Goal: Task Accomplishment & Management: Use online tool/utility

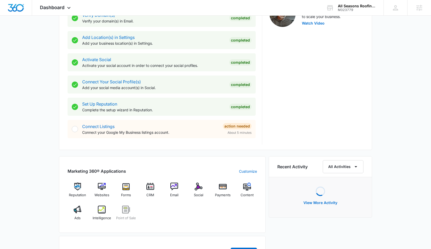
scroll to position [201, 0]
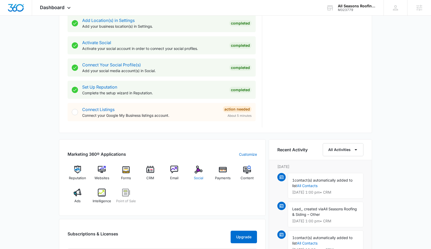
click at [198, 170] on img at bounding box center [199, 170] width 8 height 8
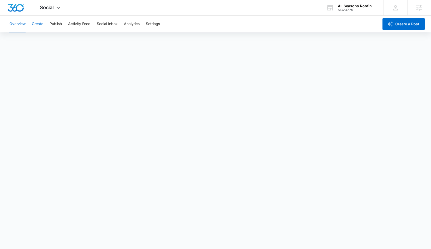
click at [40, 24] on button "Create" at bounding box center [37, 24] width 11 height 17
click at [57, 28] on button "Publish" at bounding box center [56, 24] width 12 height 17
